Goal: Task Accomplishment & Management: Use online tool/utility

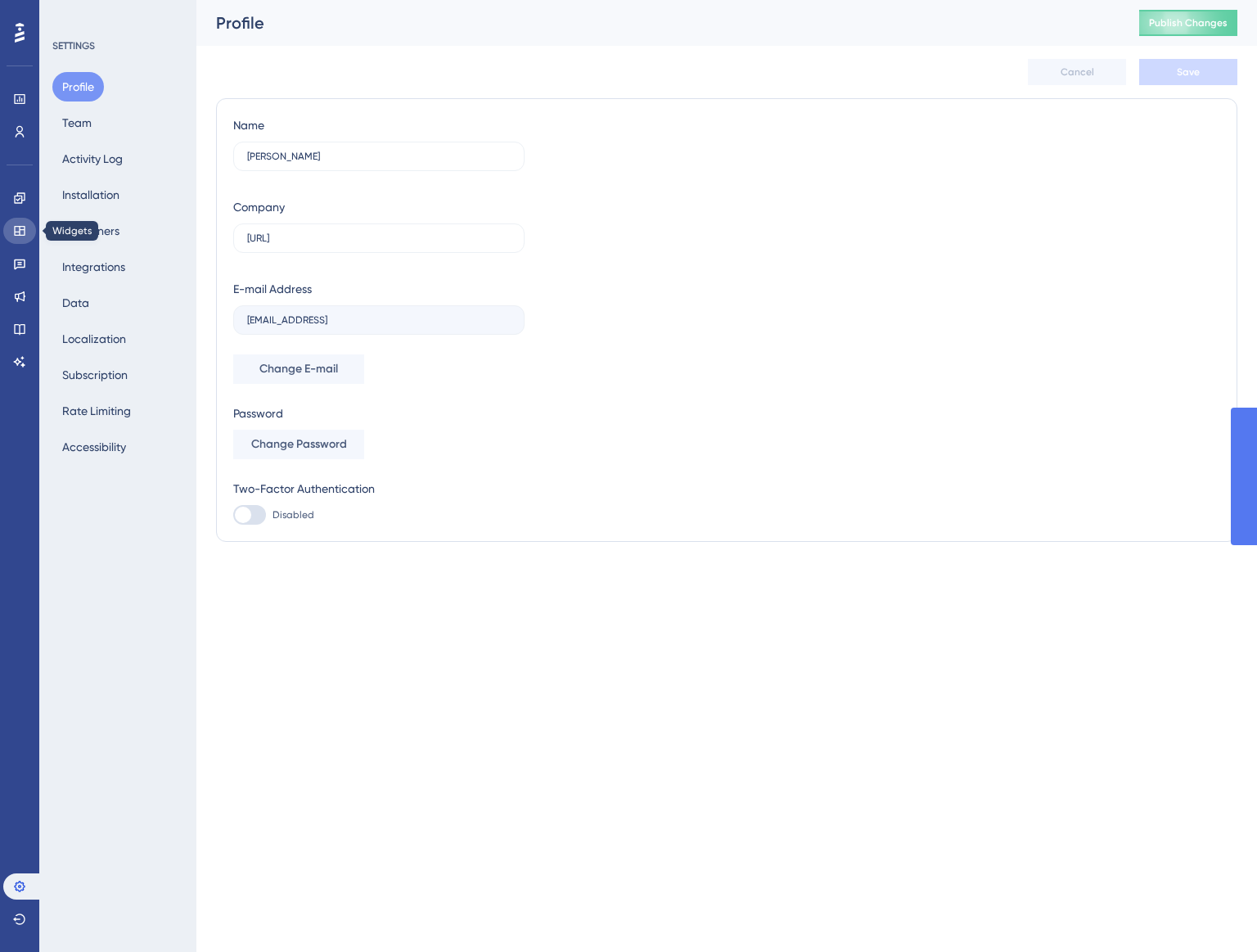
click at [23, 243] on link at bounding box center [20, 230] width 33 height 26
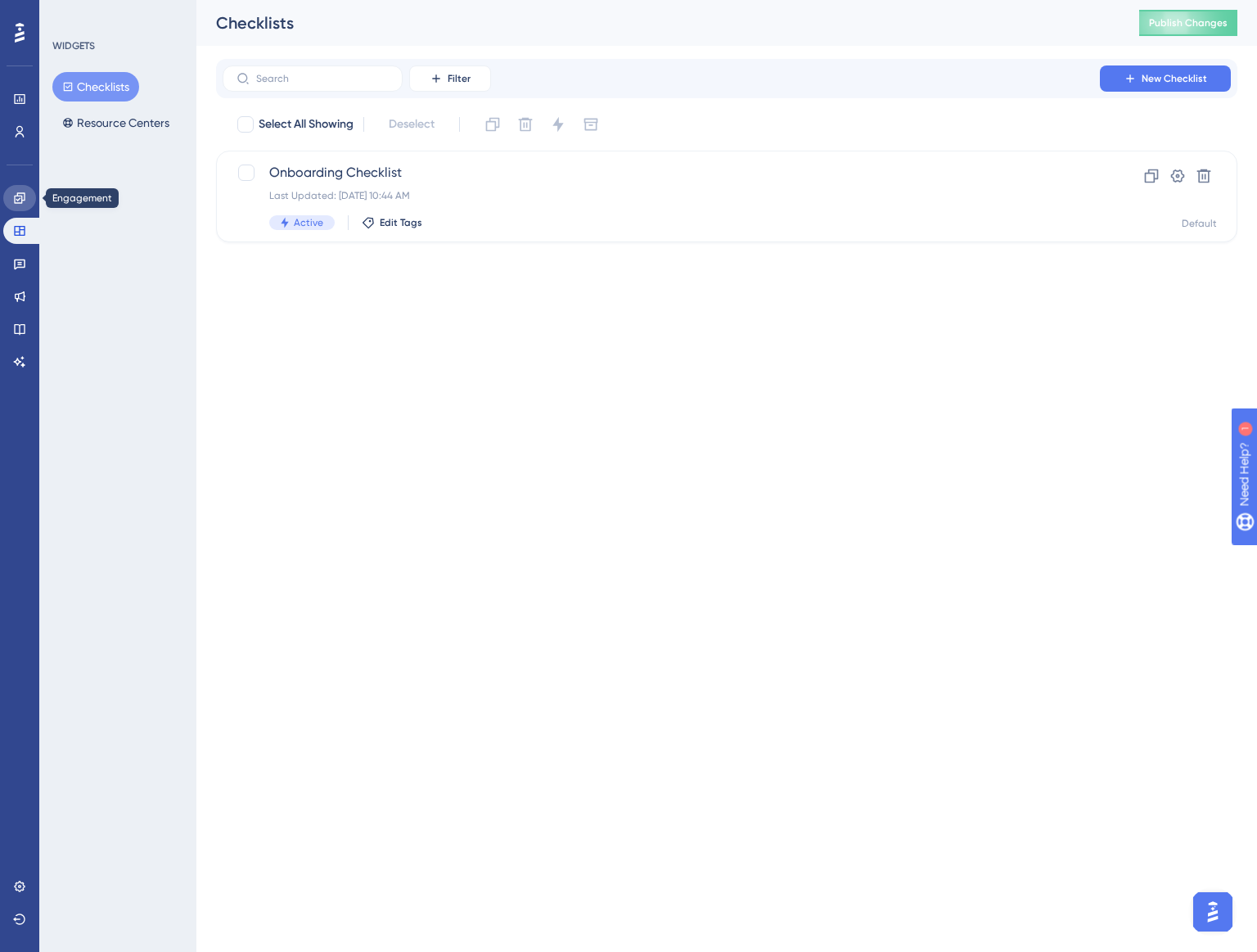
click at [20, 208] on link at bounding box center [20, 198] width 33 height 26
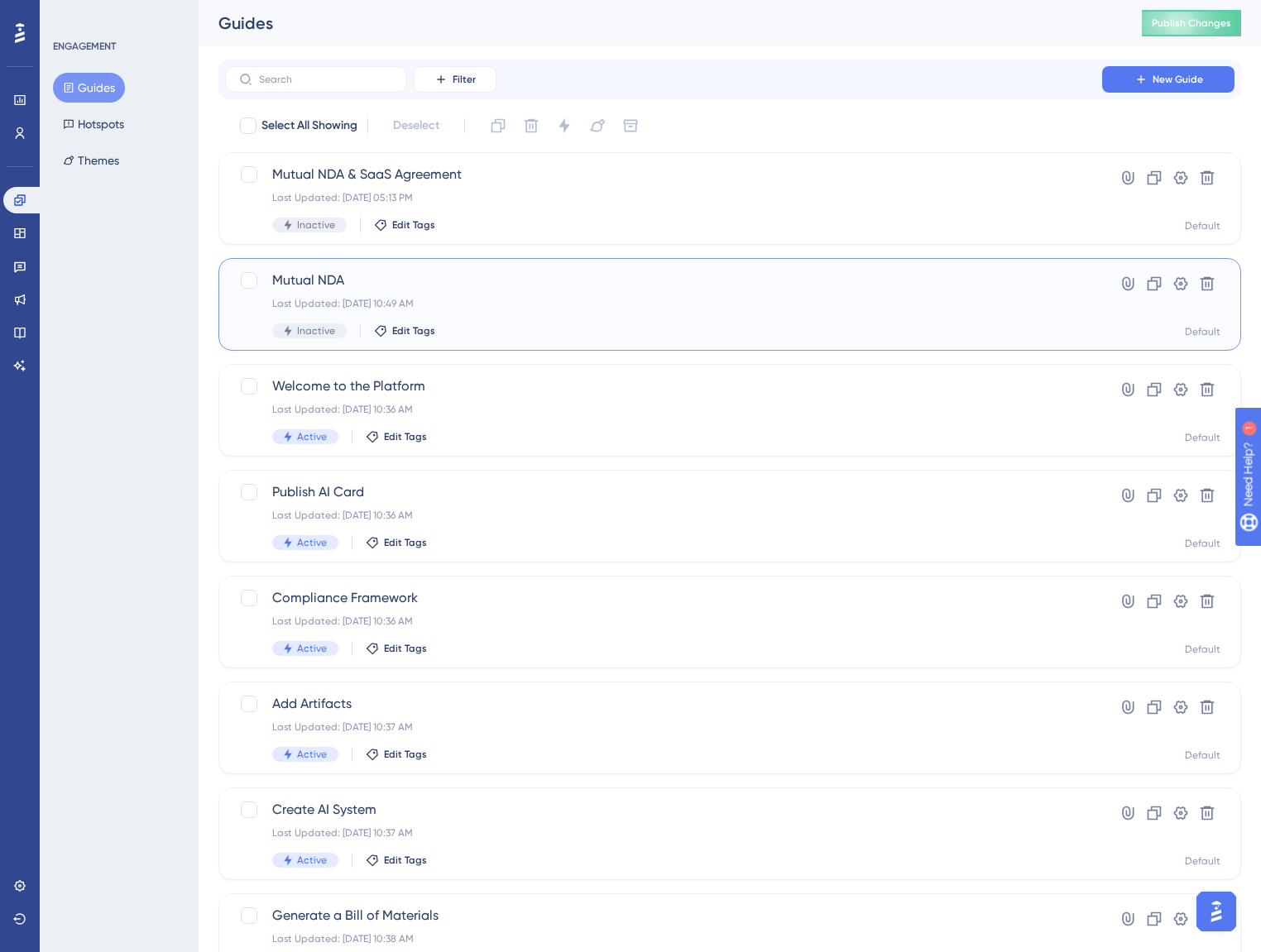
click at [462, 274] on span "Mutual NDA" at bounding box center [664, 280] width 783 height 20
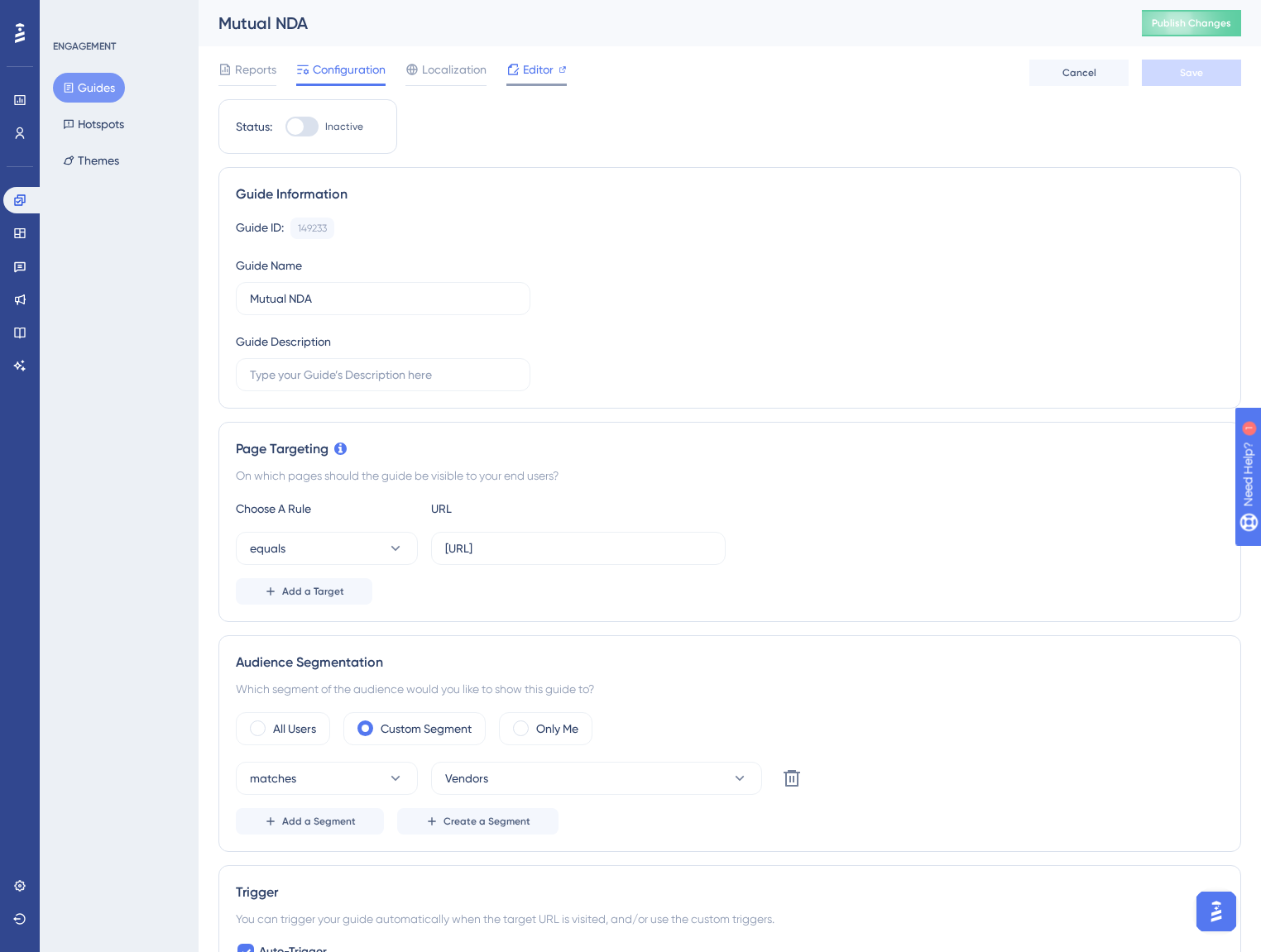
click at [527, 76] on span "Editor" at bounding box center [538, 69] width 31 height 20
click at [512, 69] on icon at bounding box center [513, 69] width 13 height 13
